Goal: Task Accomplishment & Management: Manage account settings

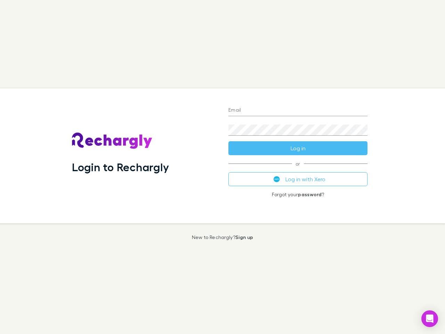
click at [223, 167] on div "Login to Rechargly" at bounding box center [144, 155] width 157 height 135
click at [298, 111] on input "Email" at bounding box center [298, 110] width 139 height 11
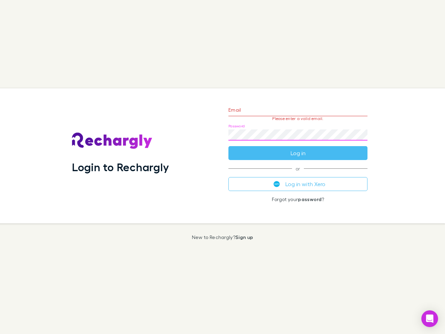
click at [298, 148] on form "Email Please enter a valid email. Password Log in" at bounding box center [298, 129] width 139 height 61
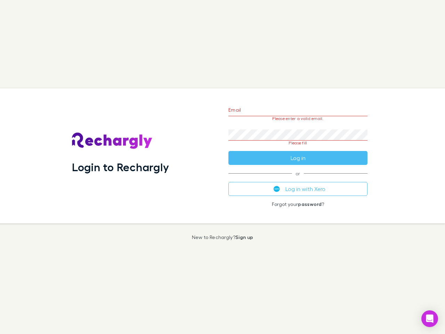
click at [298, 179] on div "Email Please enter a valid email. Password Please fill Log in or Log in with Xe…" at bounding box center [298, 155] width 150 height 135
click at [430, 319] on icon "Open Intercom Messenger" at bounding box center [429, 318] width 7 height 8
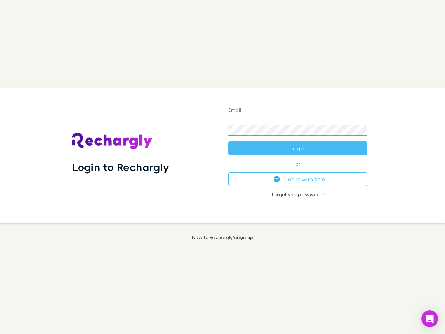
click at [223, 167] on div "Login to Rechargly" at bounding box center [144, 155] width 157 height 135
click at [298, 111] on input "Email" at bounding box center [298, 110] width 139 height 11
click at [298, 148] on button "Log in" at bounding box center [298, 148] width 139 height 14
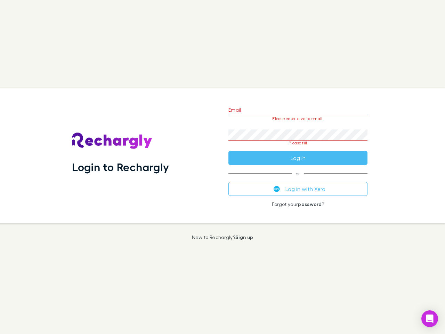
click at [298, 179] on div "Email Please enter a valid email. Password Please fill Log in or Log in with Xe…" at bounding box center [298, 155] width 150 height 135
click at [430, 319] on icon "Open Intercom Messenger" at bounding box center [429, 318] width 7 height 8
